Goal: Transaction & Acquisition: Download file/media

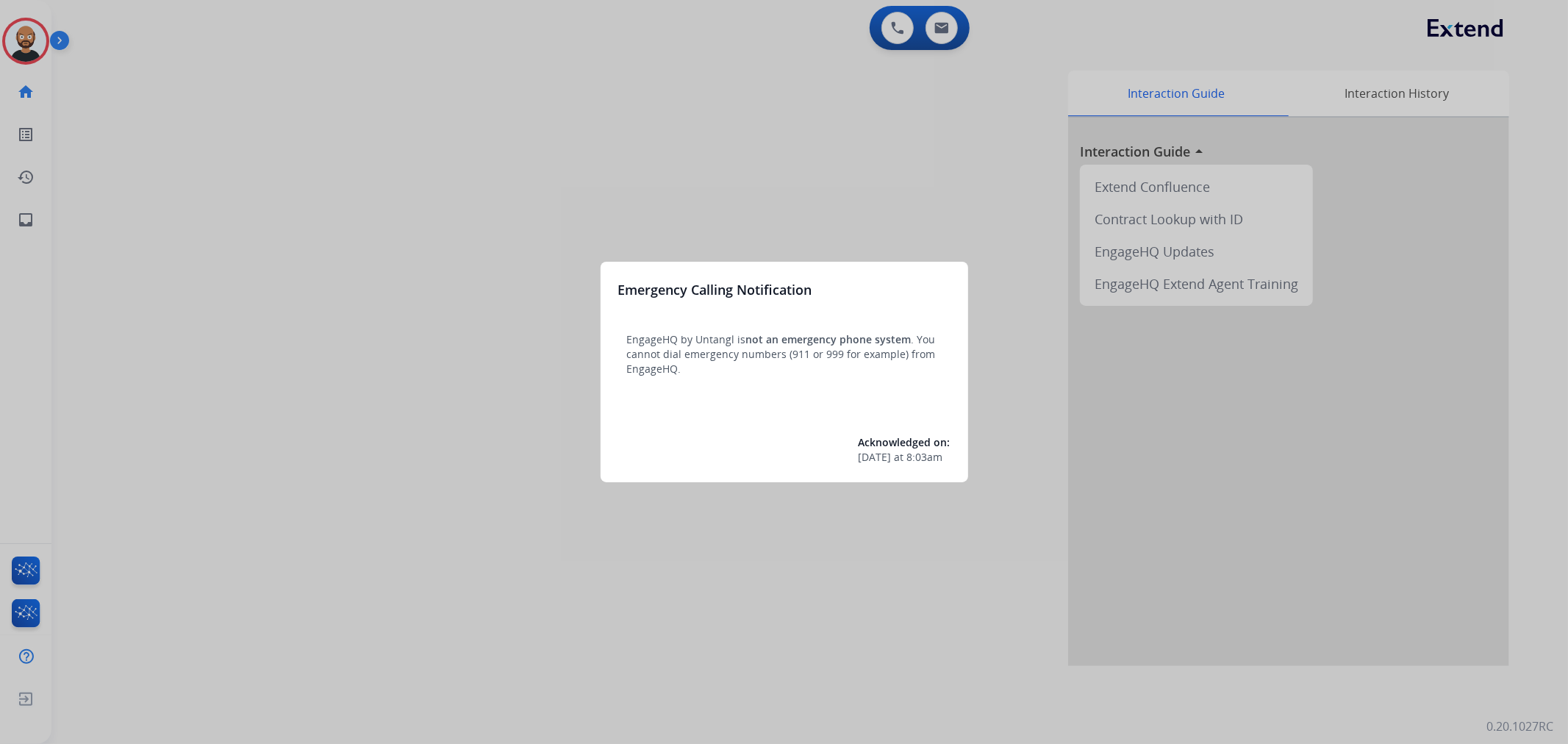
click at [323, 209] on div at bounding box center [784, 372] width 1568 height 744
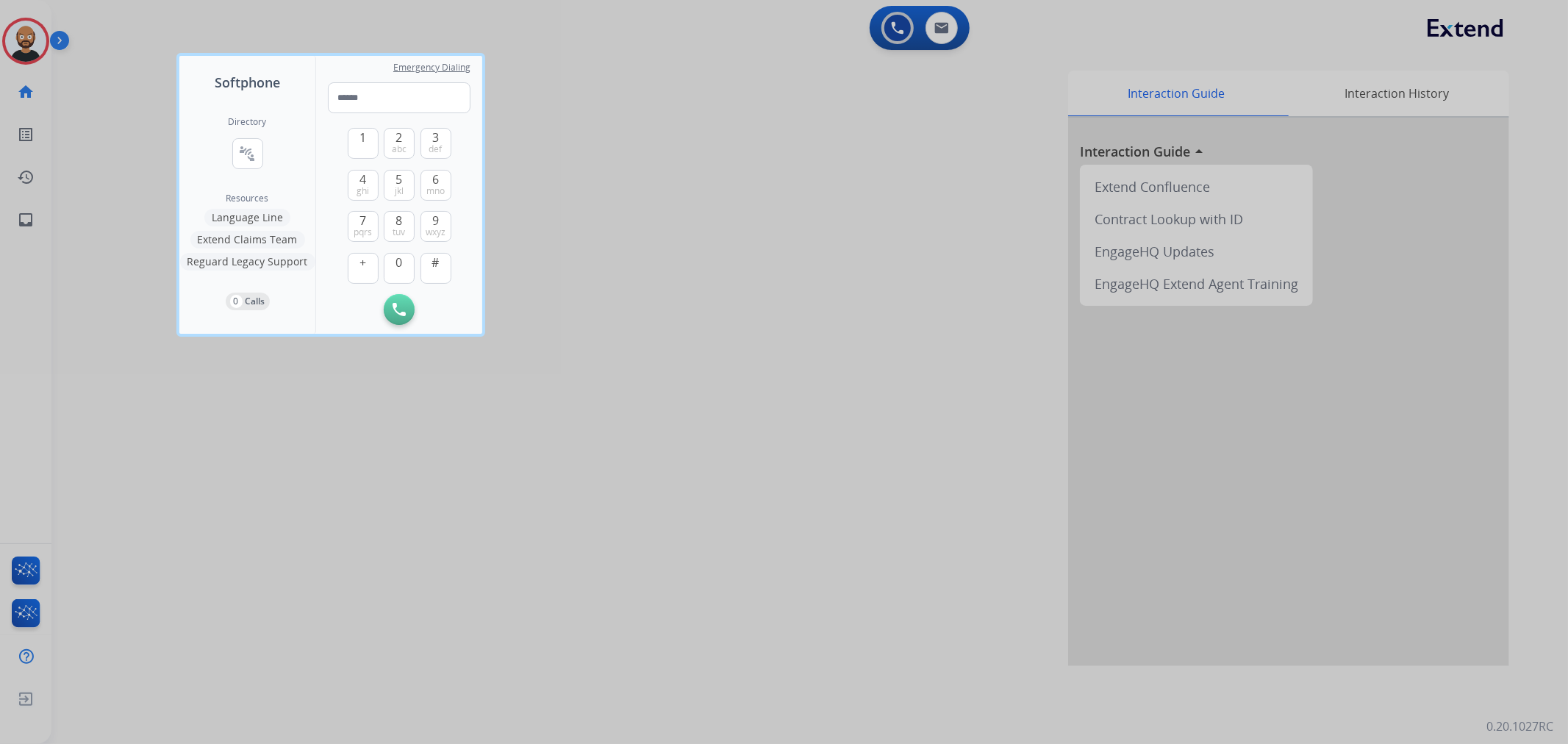
click at [151, 136] on div at bounding box center [784, 372] width 1568 height 744
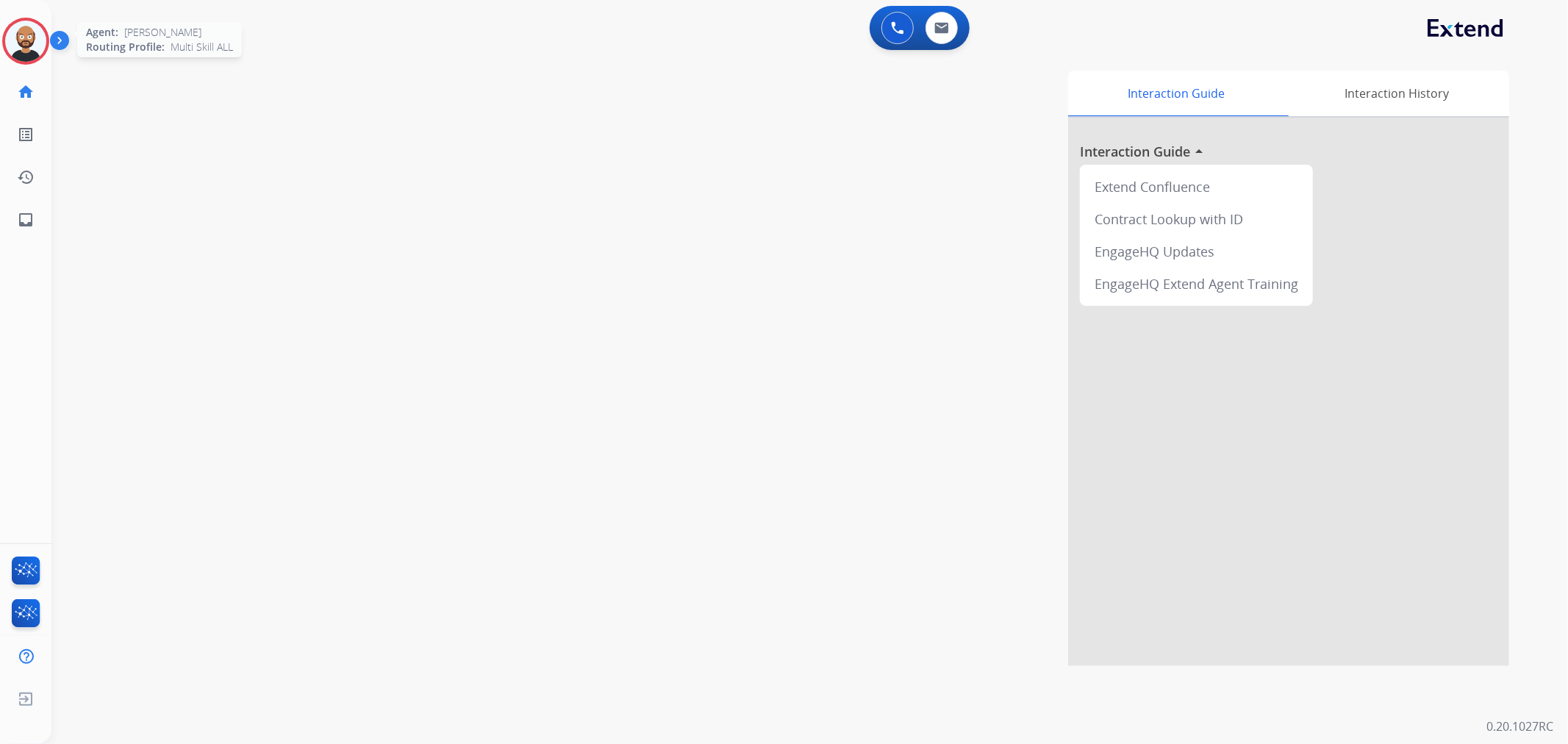
click at [37, 44] on img at bounding box center [26, 41] width 41 height 41
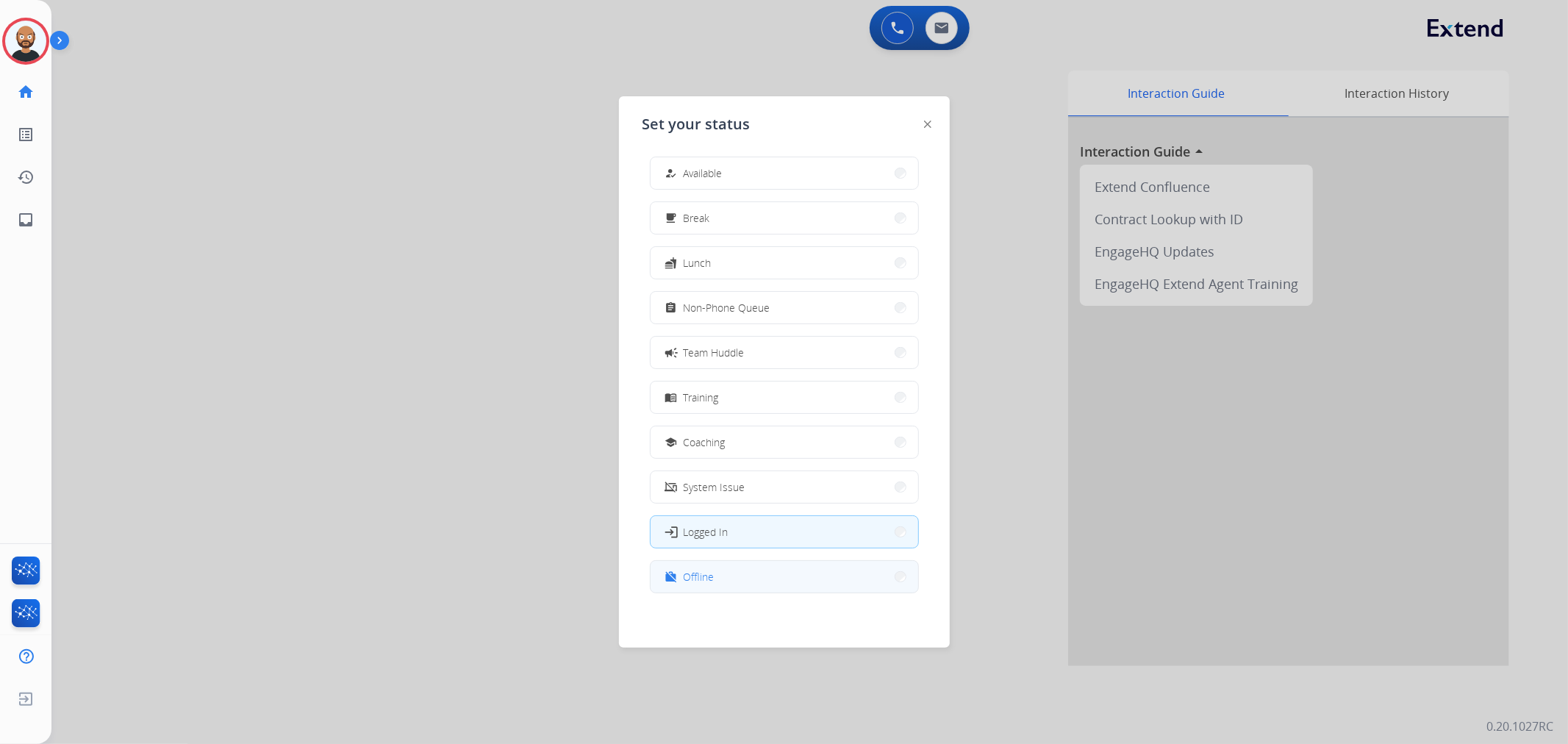
scroll to position [4, 0]
click at [765, 586] on button "work_off Offline" at bounding box center [784, 576] width 267 height 32
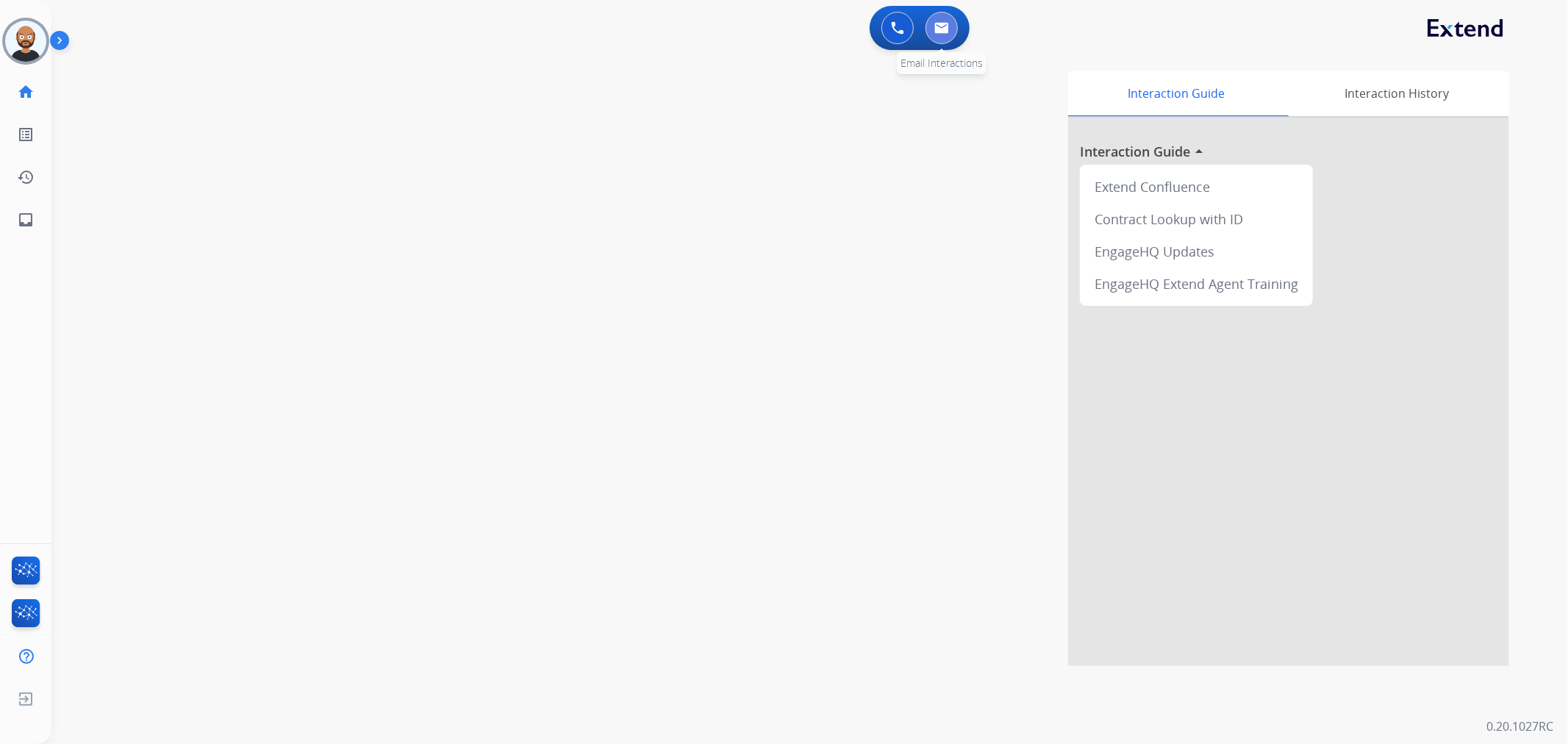
click at [935, 37] on button at bounding box center [942, 28] width 32 height 32
select select "**********"
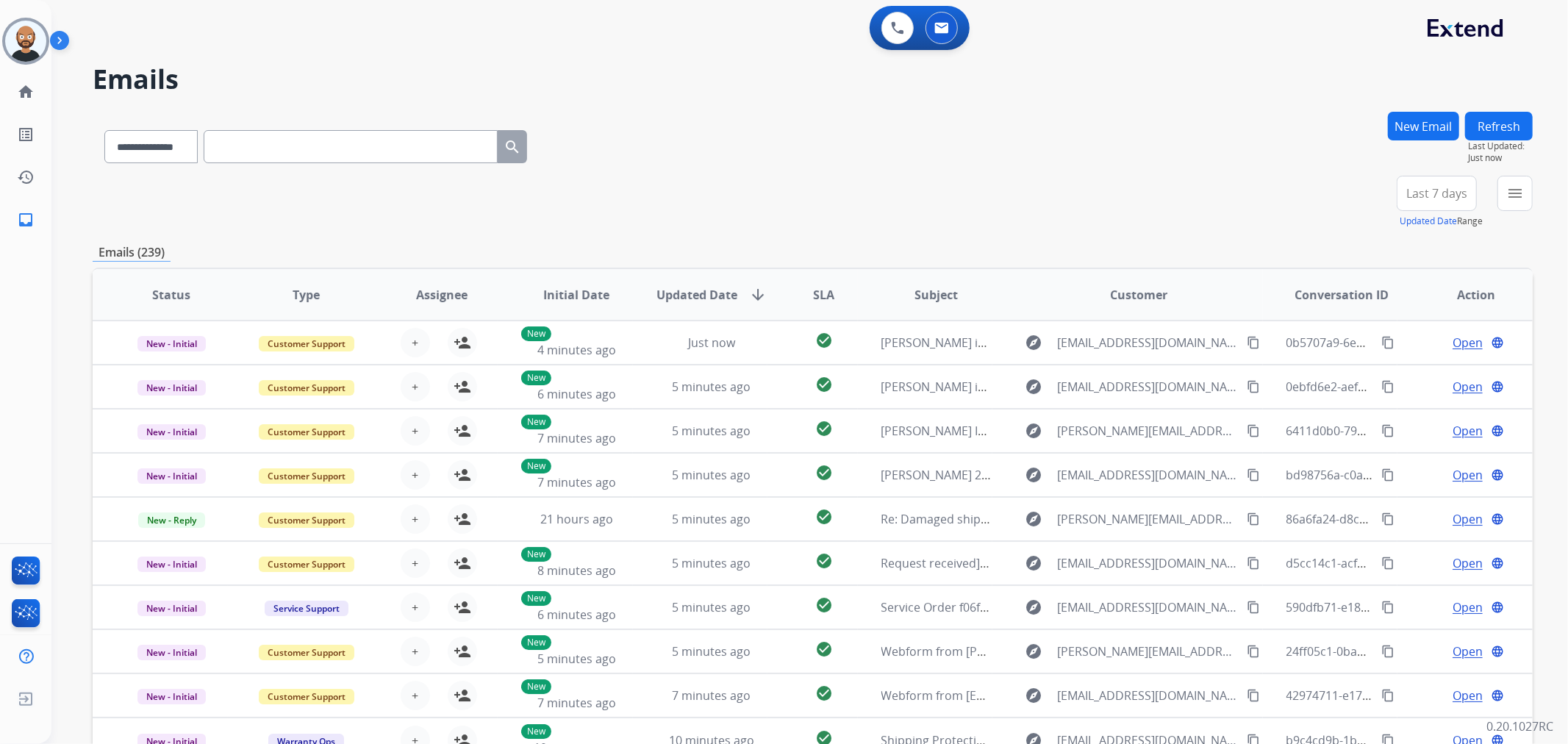
click at [306, 138] on input "text" at bounding box center [350, 147] width 294 height 33
paste input "**********"
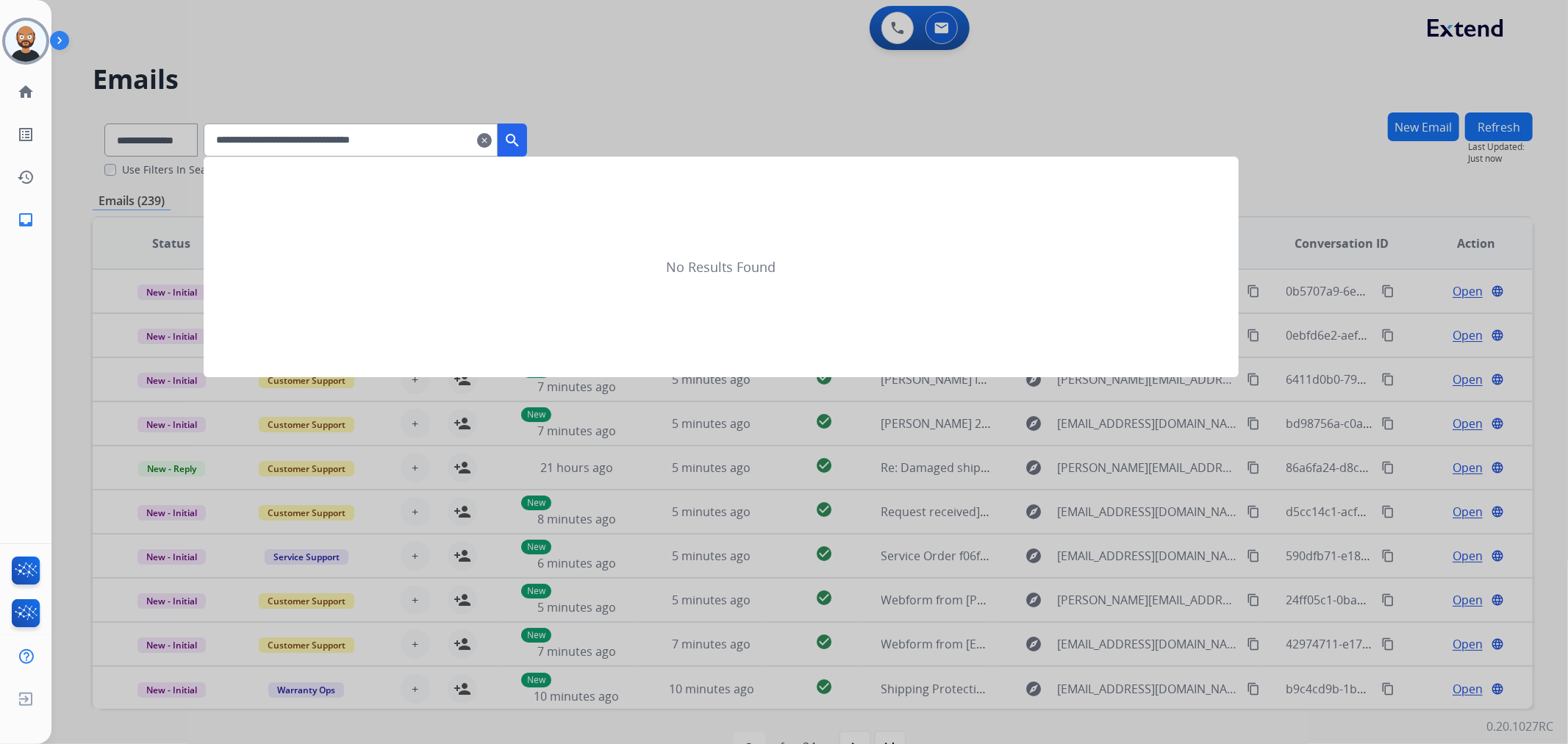
type input "**********"
click at [521, 137] on mat-icon "search" at bounding box center [513, 140] width 17 height 17
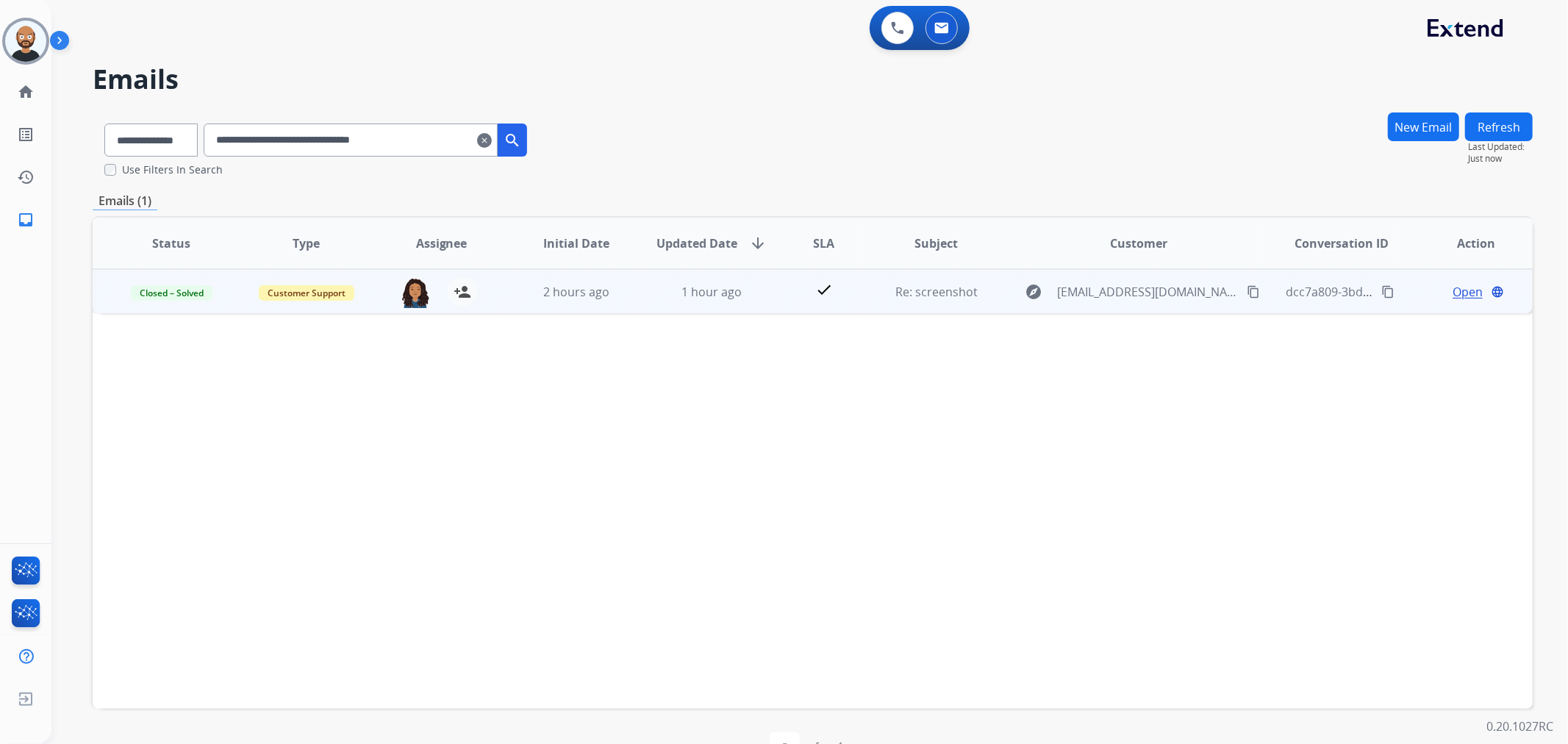
click at [1441, 289] on div "Open language" at bounding box center [1477, 292] width 111 height 17
click at [1453, 290] on span "Open" at bounding box center [1468, 291] width 30 height 17
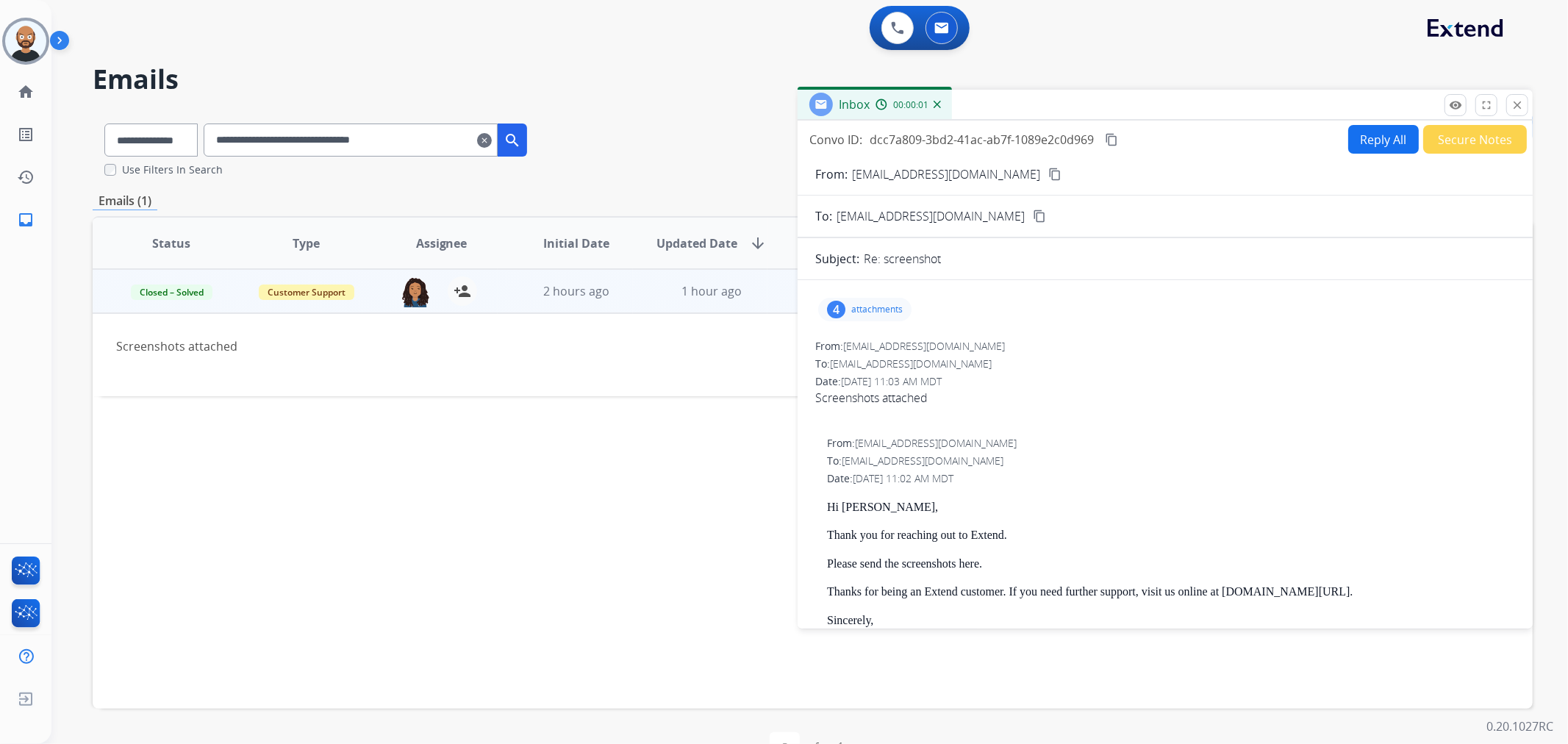
click at [876, 312] on p "attachments" at bounding box center [877, 309] width 51 height 12
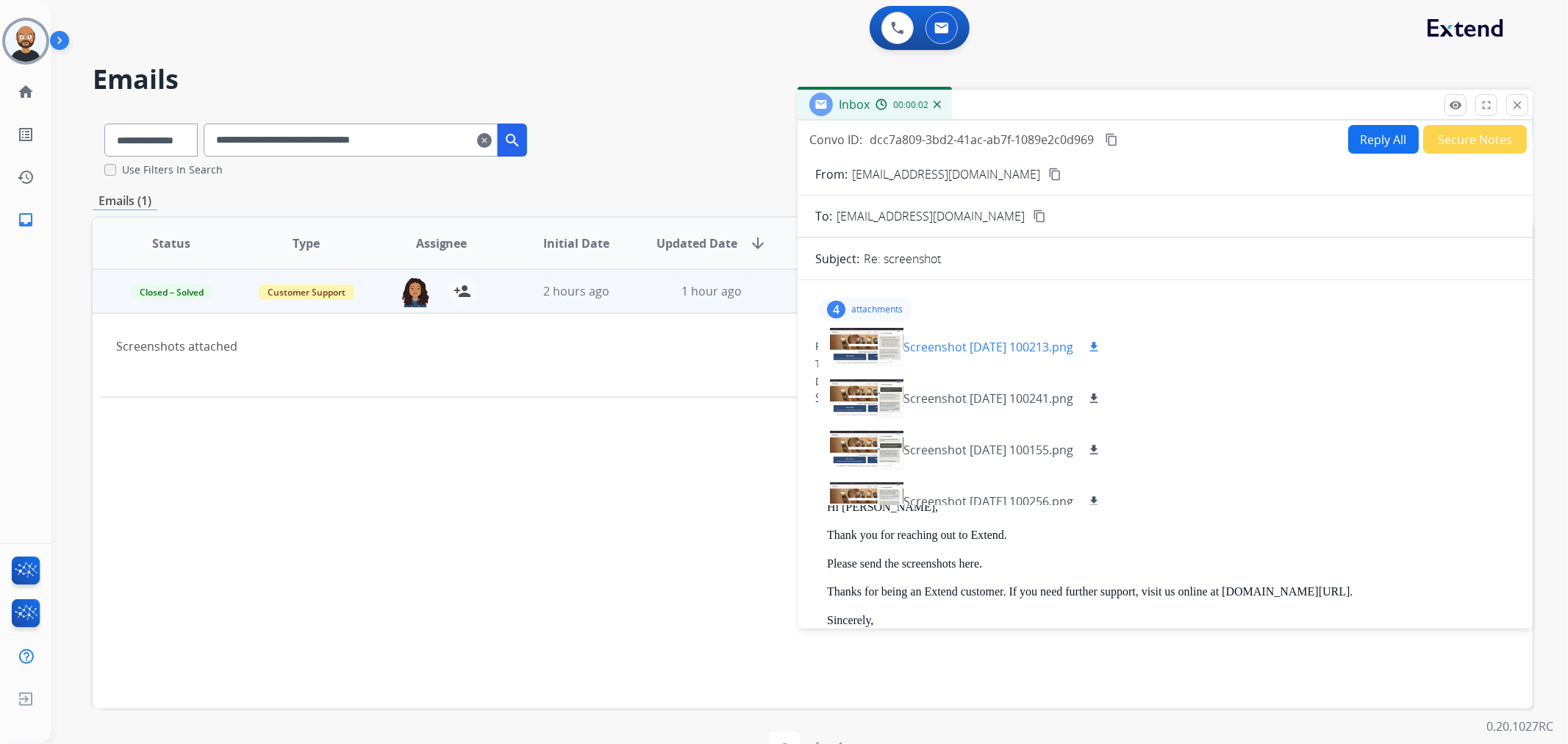
click at [875, 346] on div at bounding box center [867, 346] width 73 height 51
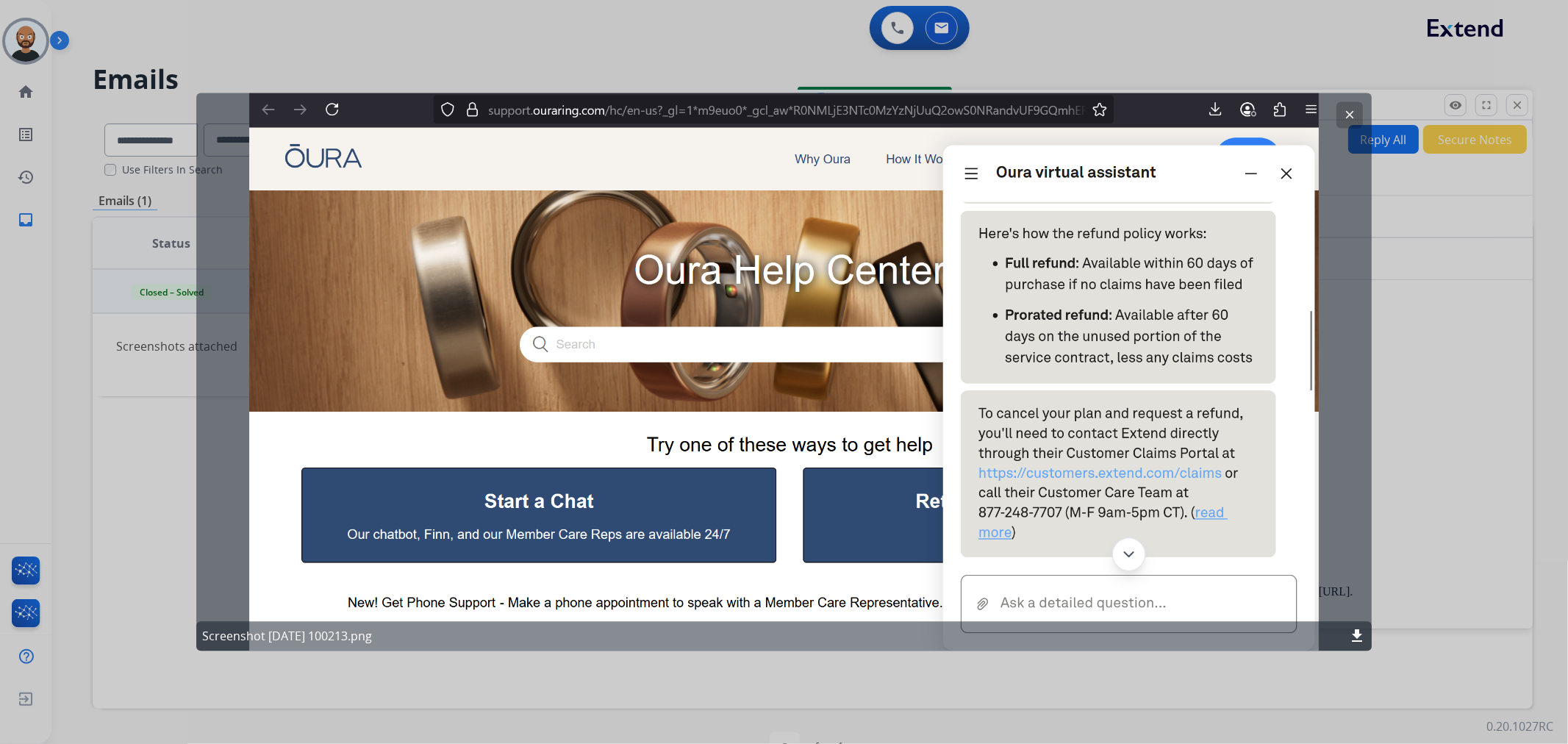
click at [1341, 116] on button "clear" at bounding box center [1350, 116] width 27 height 27
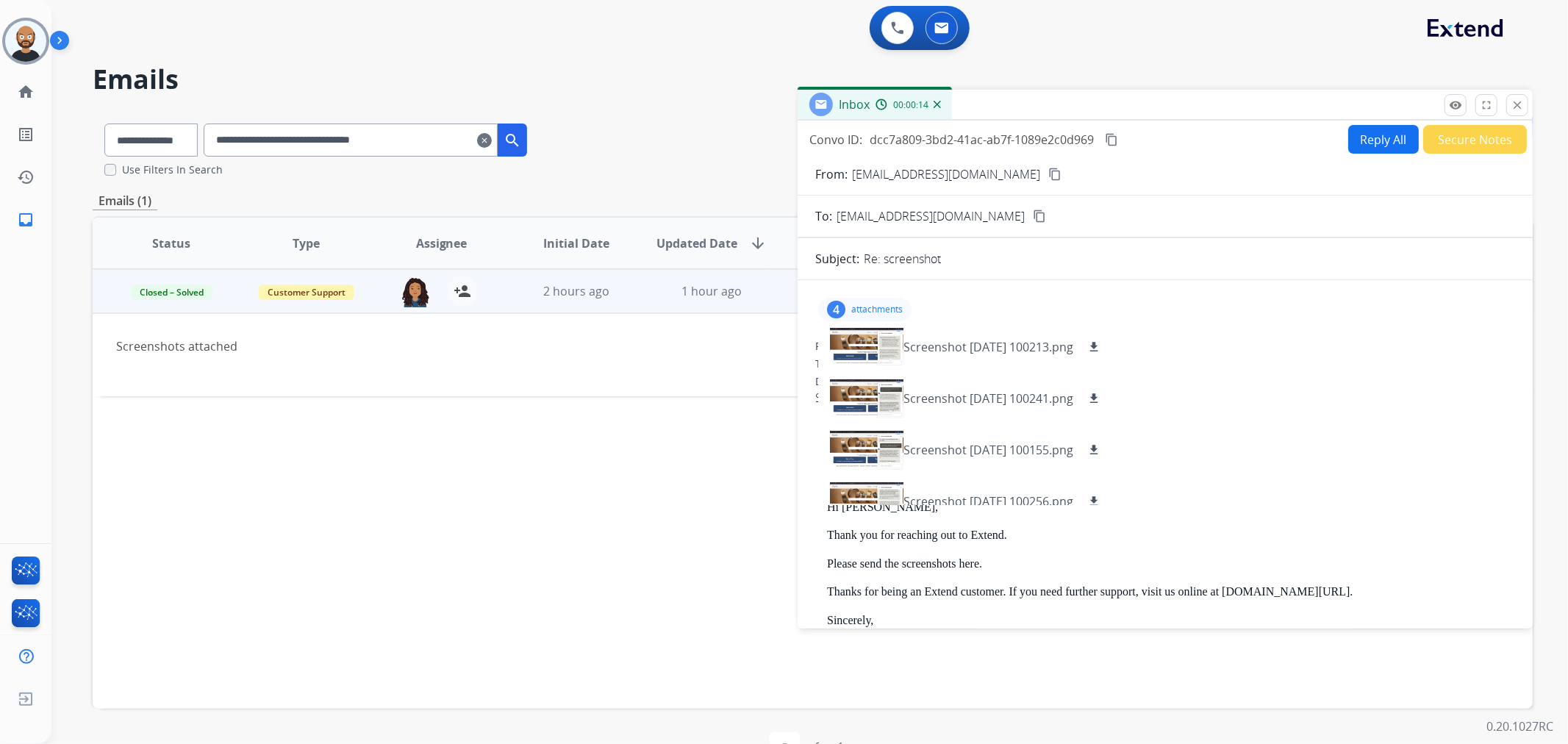
click at [1048, 171] on mat-icon "content_copy" at bounding box center [1055, 174] width 13 height 13
click at [872, 301] on div "4 attachments Screenshot [DATE] 100213.png download Screenshot [DATE] 100241.pn…" at bounding box center [865, 310] width 93 height 24
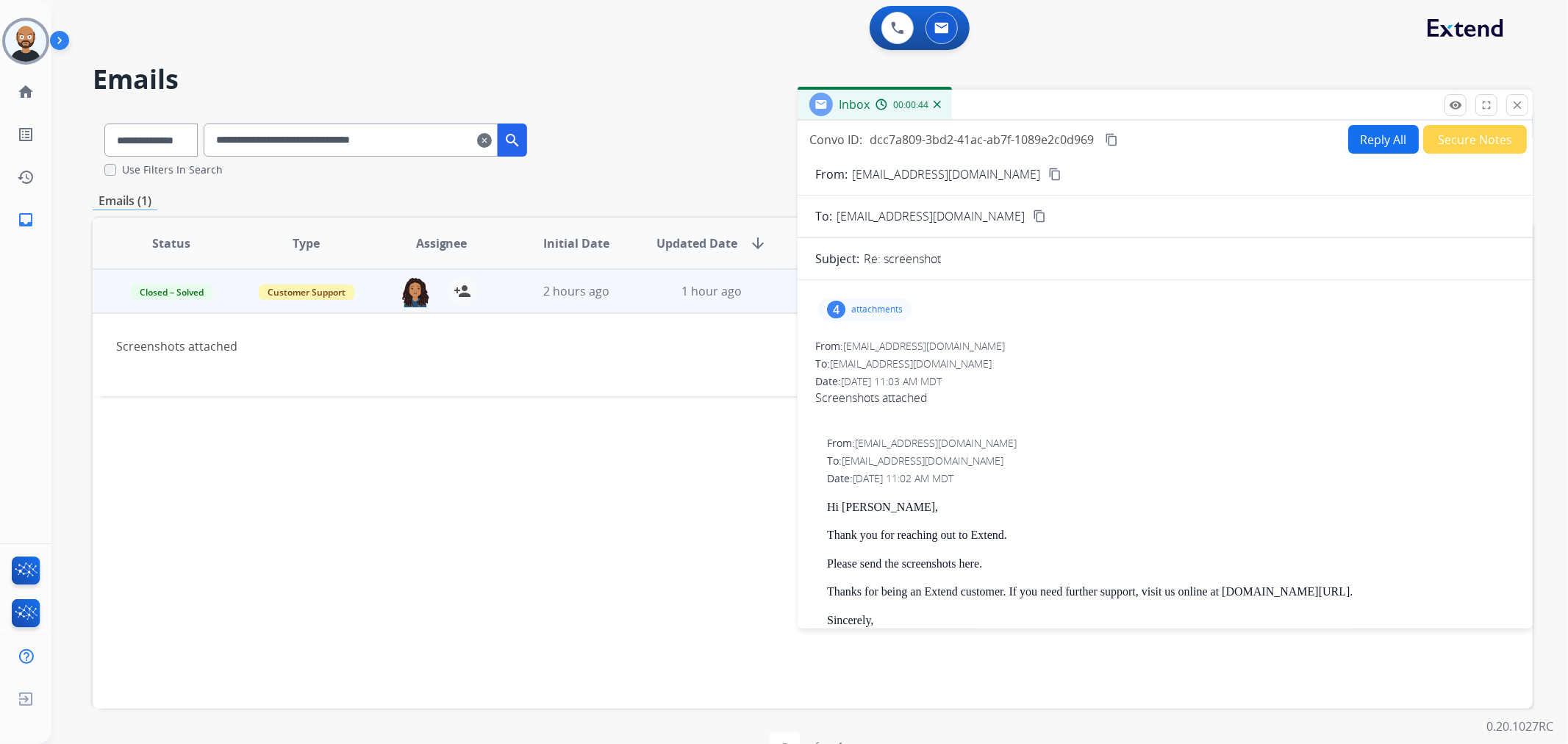
click at [1048, 170] on mat-icon "content_copy" at bounding box center [1055, 174] width 13 height 13
click at [850, 325] on div "4 attachments" at bounding box center [1165, 309] width 700 height 36
click at [864, 316] on div "4 attachments" at bounding box center [865, 310] width 93 height 24
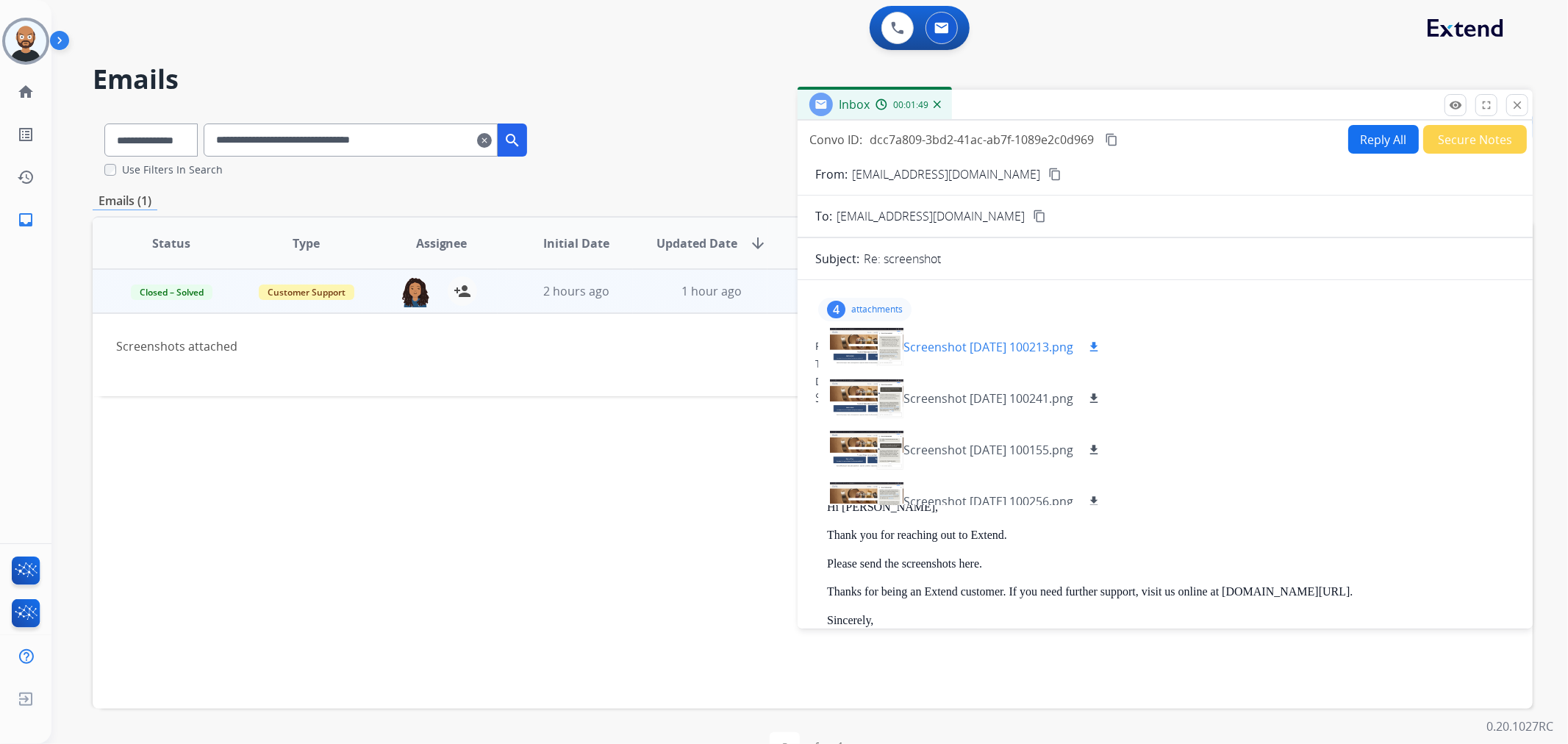
click at [862, 362] on div at bounding box center [867, 346] width 73 height 51
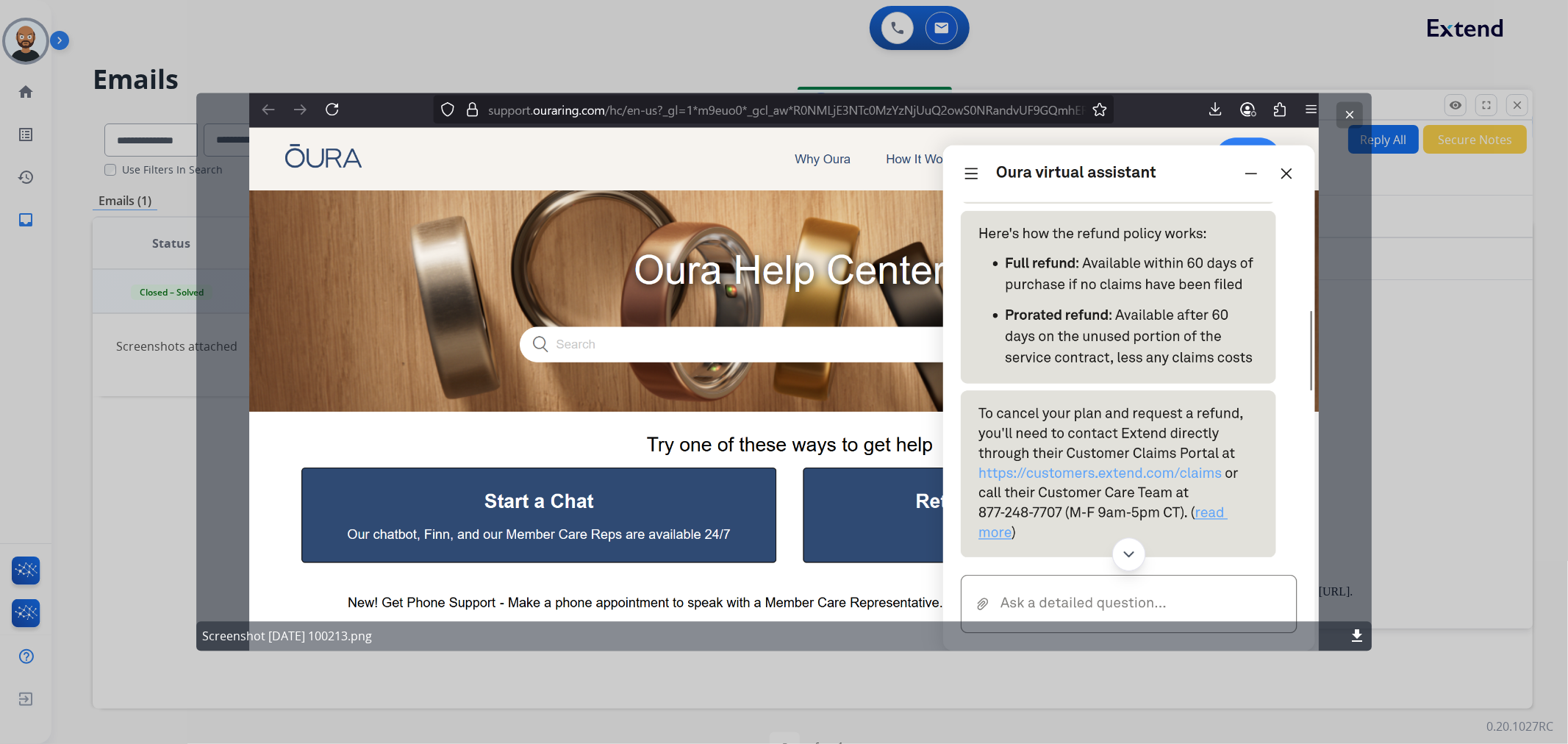
click at [1357, 637] on mat-icon "download" at bounding box center [1357, 637] width 17 height 17
click at [1442, 385] on div at bounding box center [784, 372] width 1568 height 744
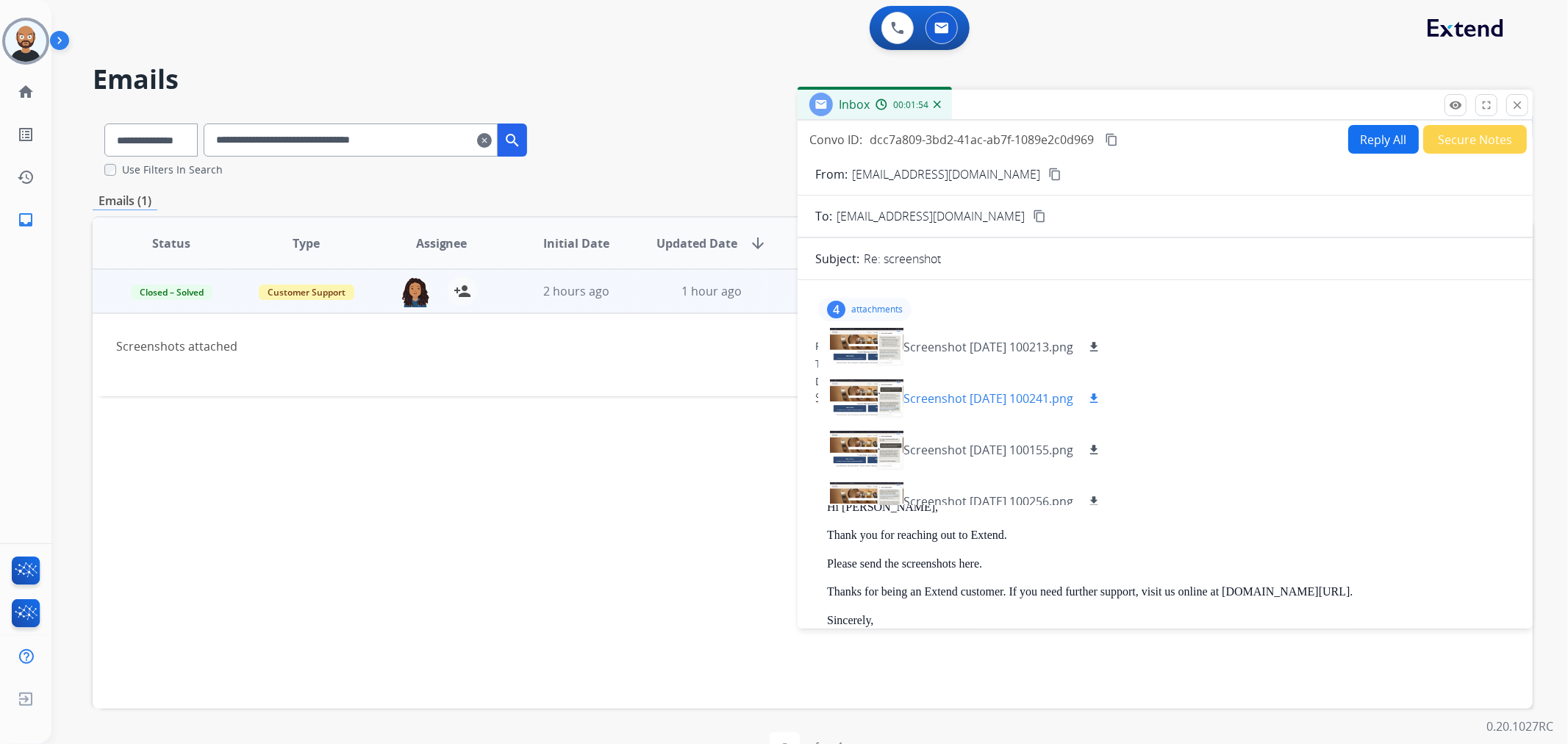
click at [865, 405] on div at bounding box center [867, 398] width 73 height 51
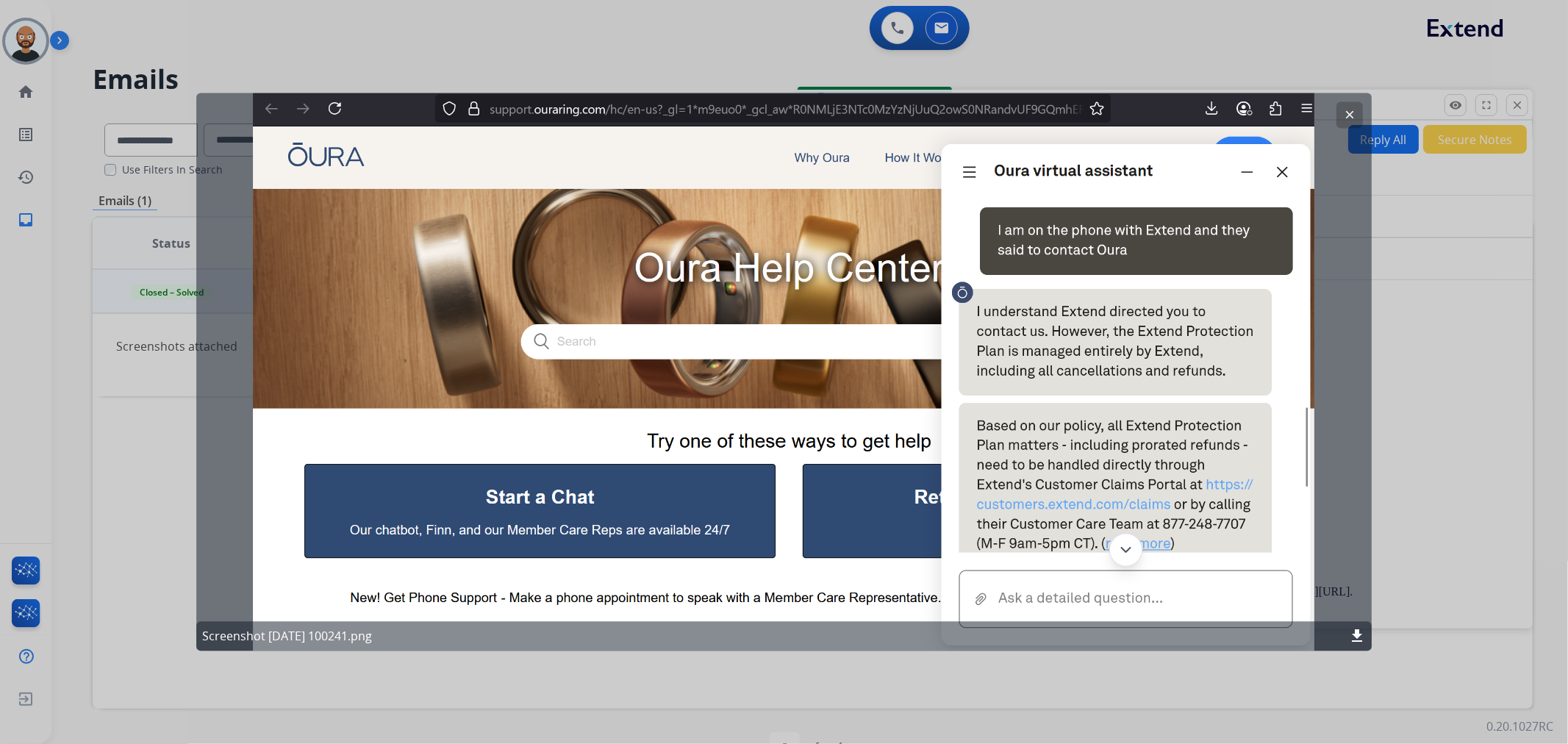
click at [1351, 636] on mat-icon "download" at bounding box center [1357, 637] width 17 height 17
click at [1439, 439] on div at bounding box center [784, 372] width 1568 height 744
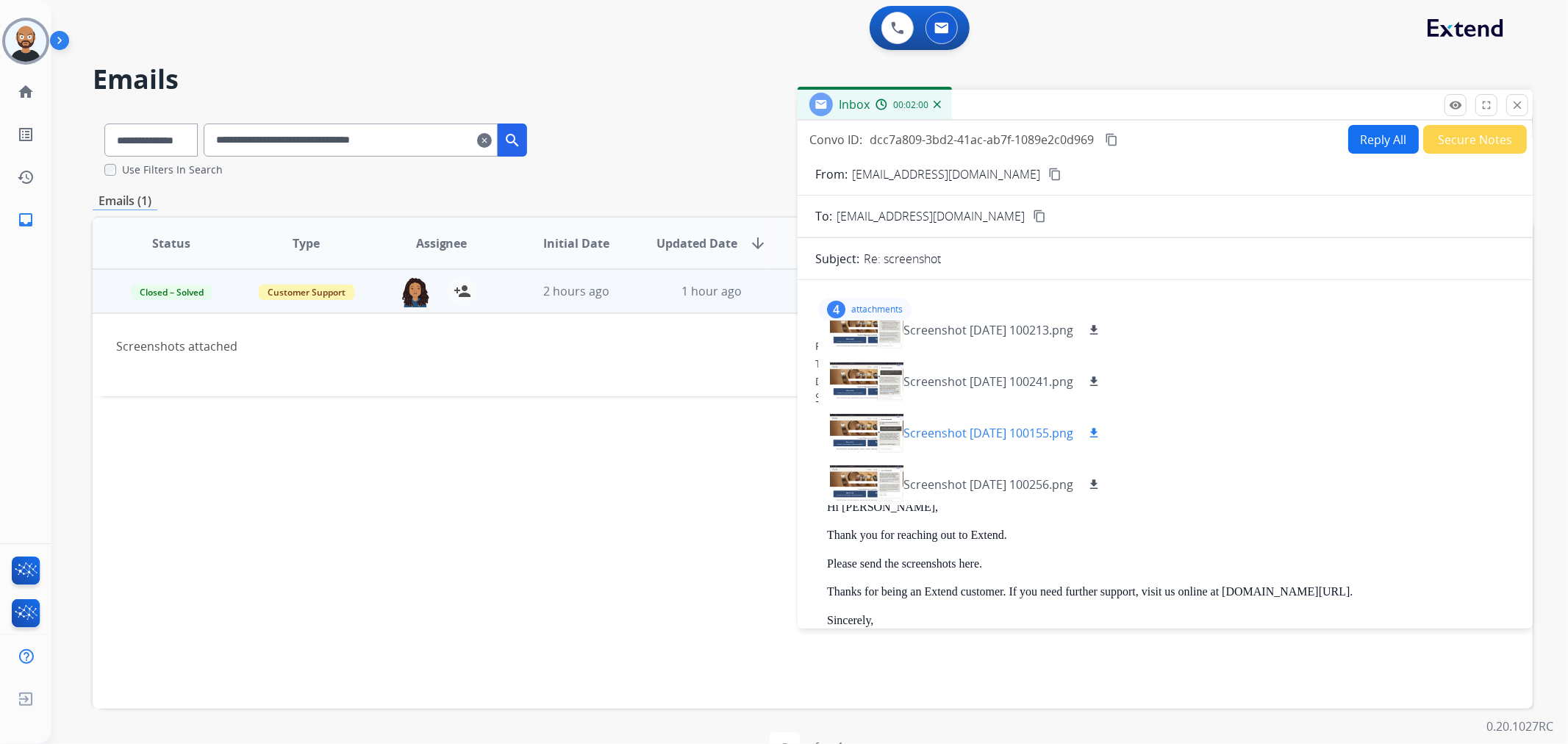
scroll to position [22, 0]
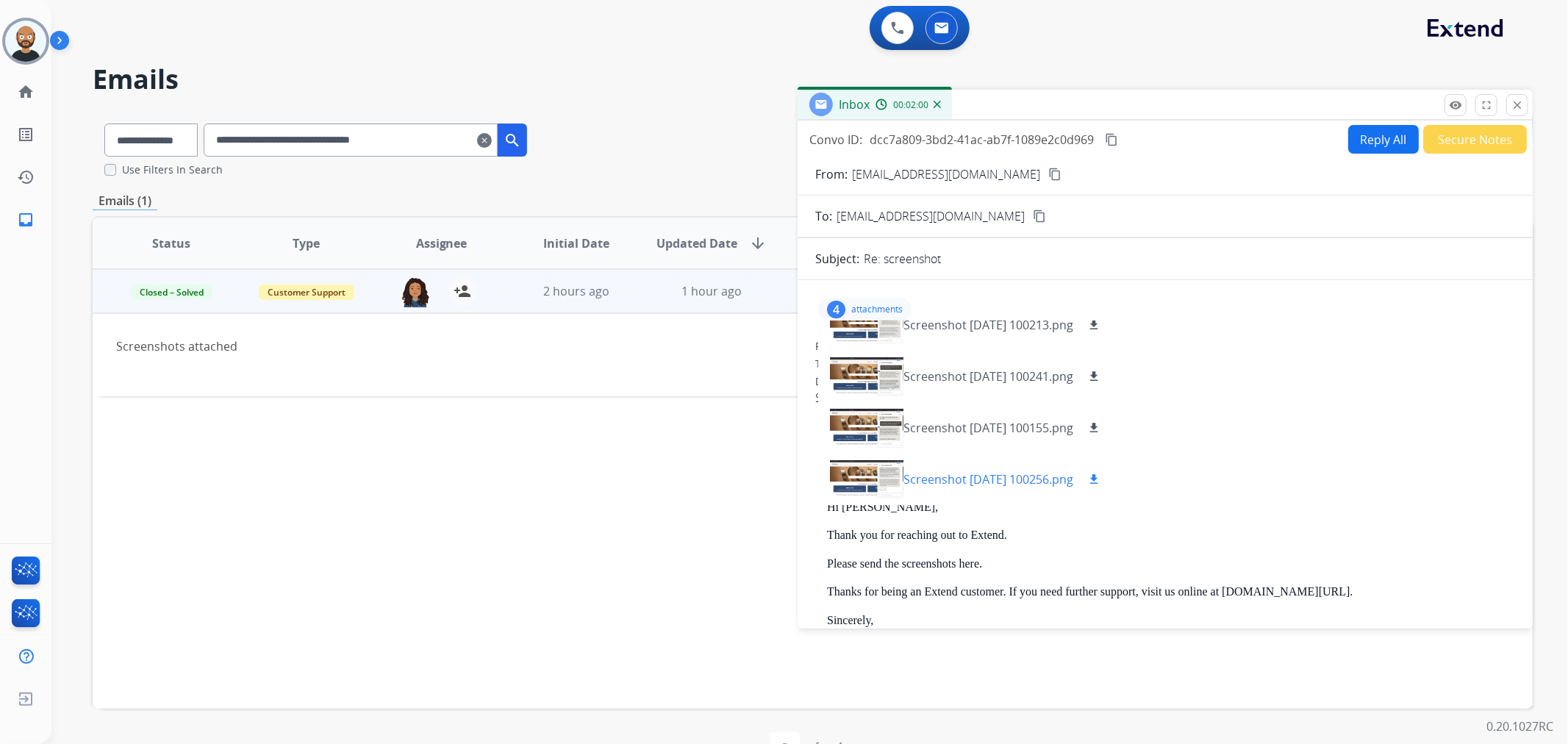
click at [884, 473] on div at bounding box center [867, 479] width 73 height 51
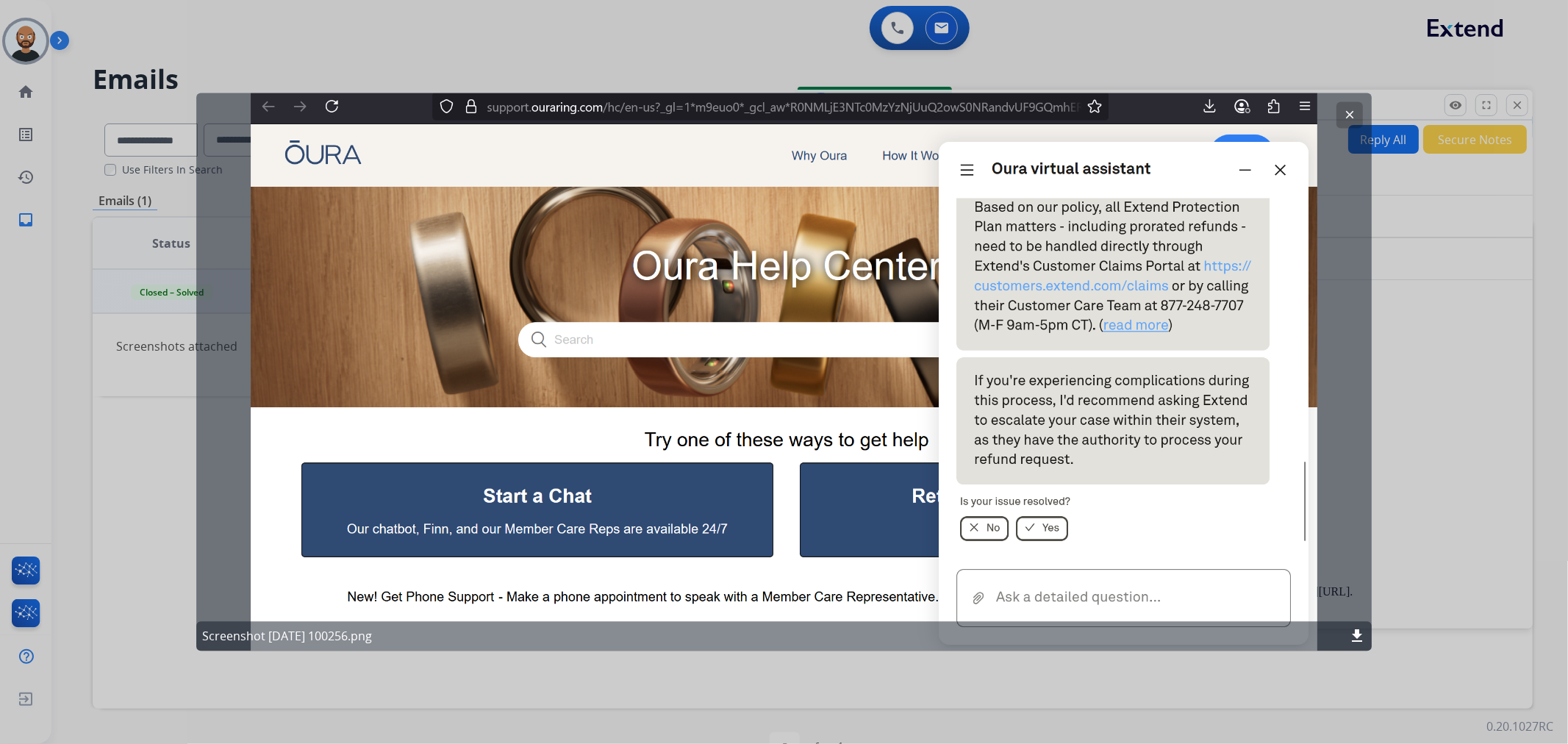
click at [1358, 634] on mat-icon "download" at bounding box center [1357, 637] width 17 height 17
